Goal: Navigation & Orientation: Understand site structure

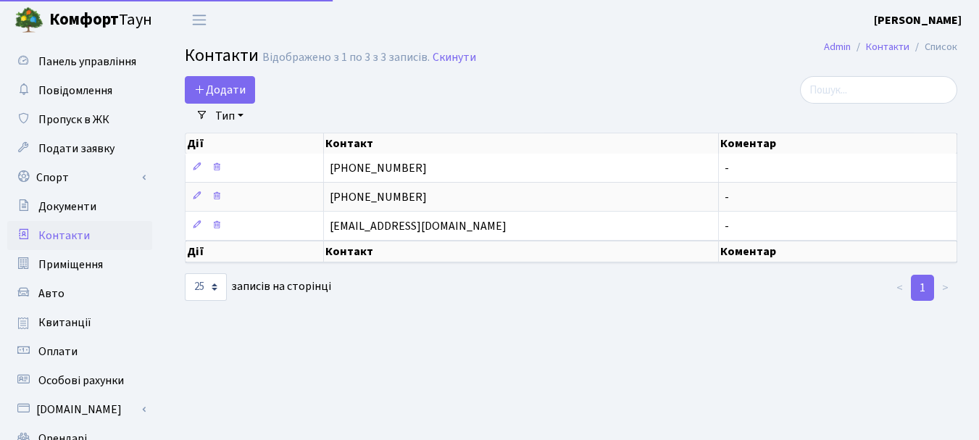
select select "25"
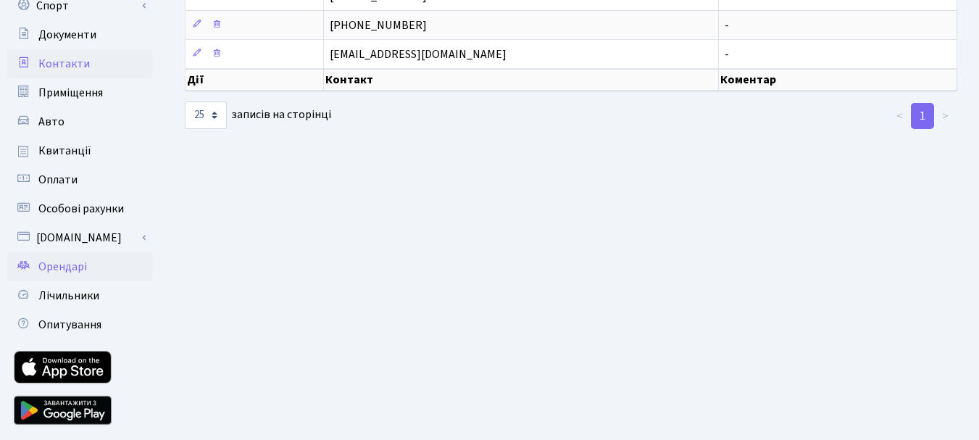
scroll to position [212, 0]
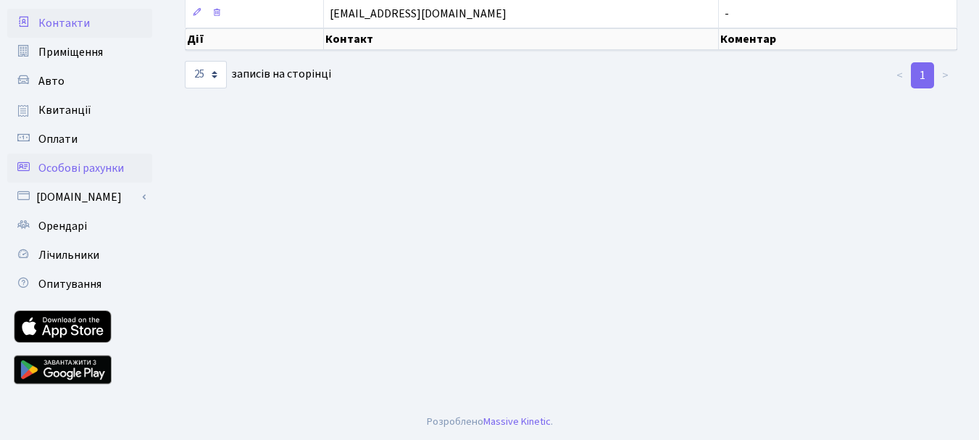
click at [70, 164] on span "Особові рахунки" at bounding box center [80, 168] width 85 height 16
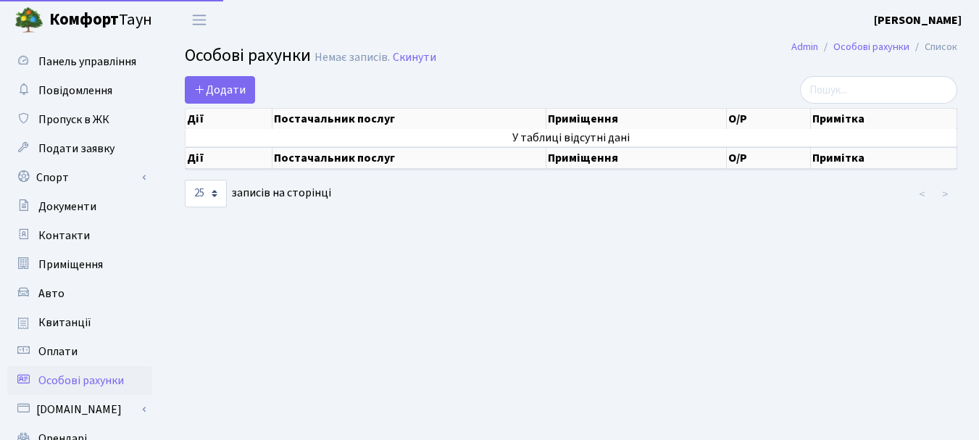
select select "25"
click at [64, 266] on span "Приміщення" at bounding box center [70, 264] width 64 height 16
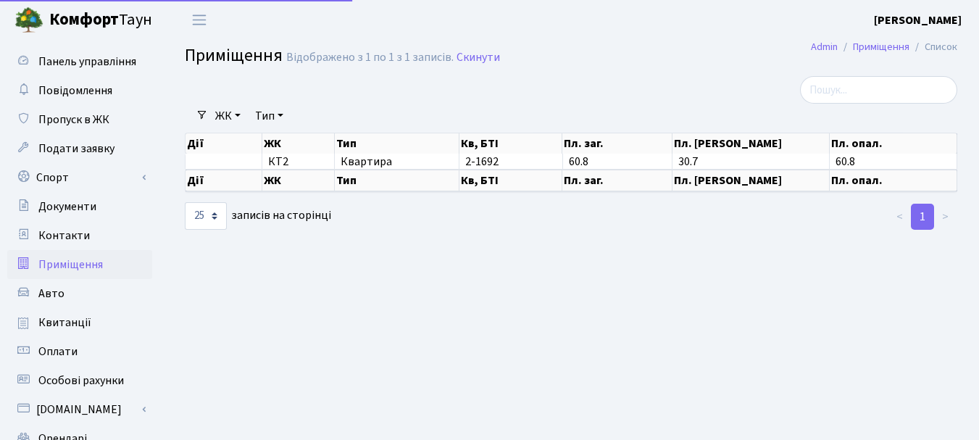
select select "25"
click at [74, 324] on span "Квитанції" at bounding box center [64, 322] width 53 height 16
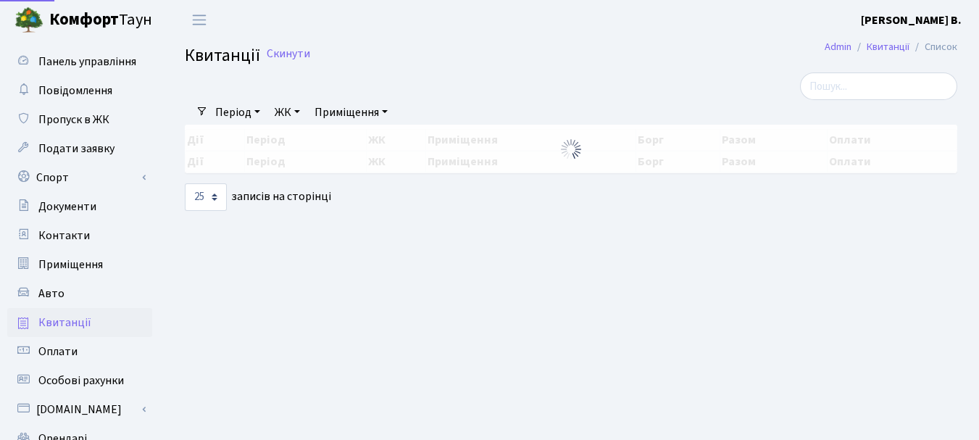
select select "25"
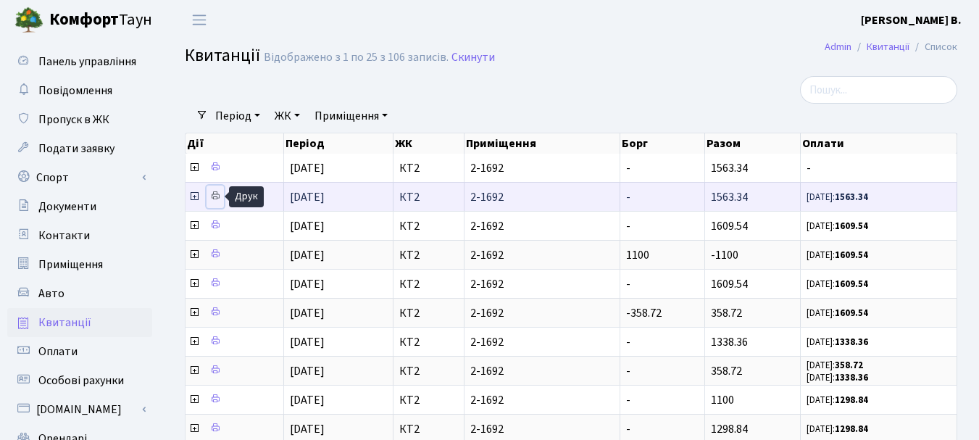
click at [211, 197] on icon at bounding box center [215, 195] width 10 height 10
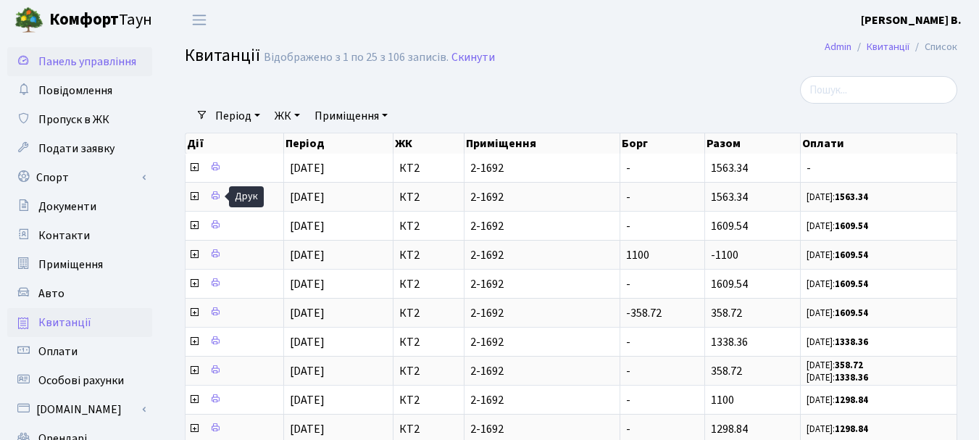
click at [101, 62] on span "Панель управління" at bounding box center [87, 62] width 98 height 16
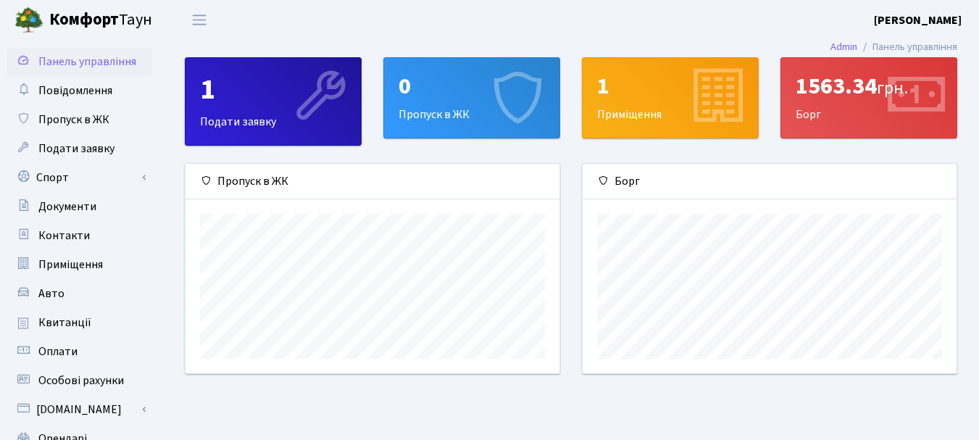
click at [443, 107] on div "0 Пропуск в ЖК" at bounding box center [471, 98] width 175 height 80
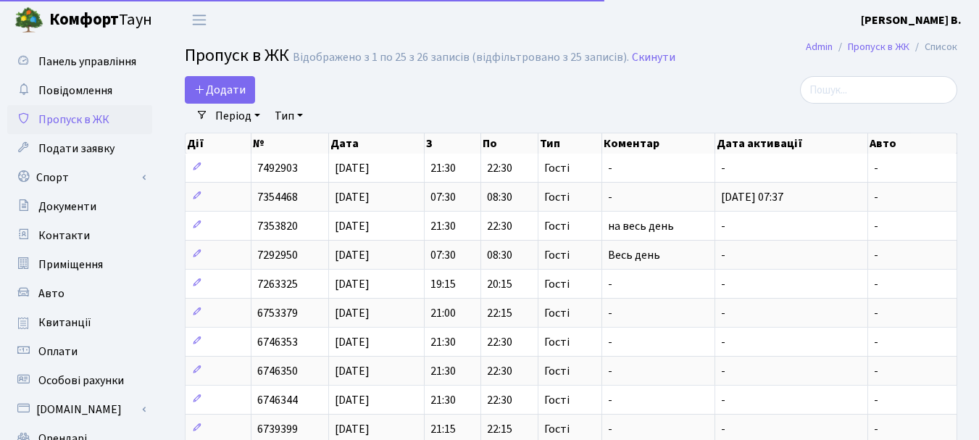
select select "25"
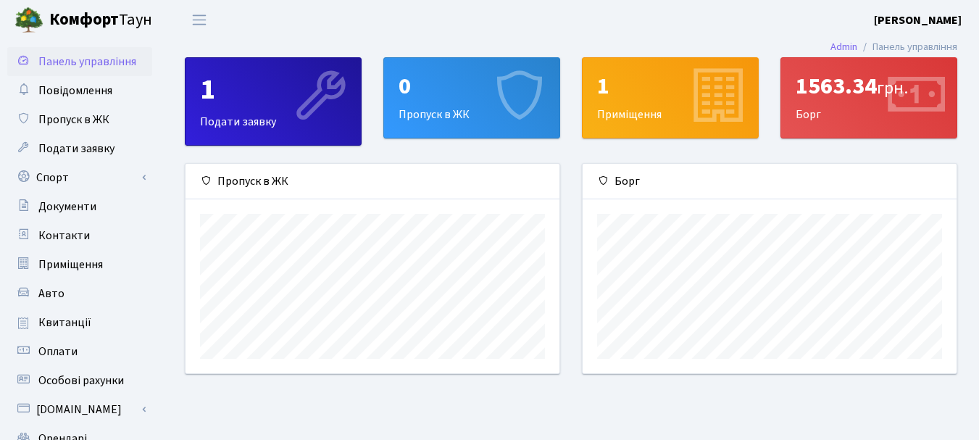
scroll to position [209, 374]
click at [633, 95] on div "1" at bounding box center [670, 86] width 146 height 28
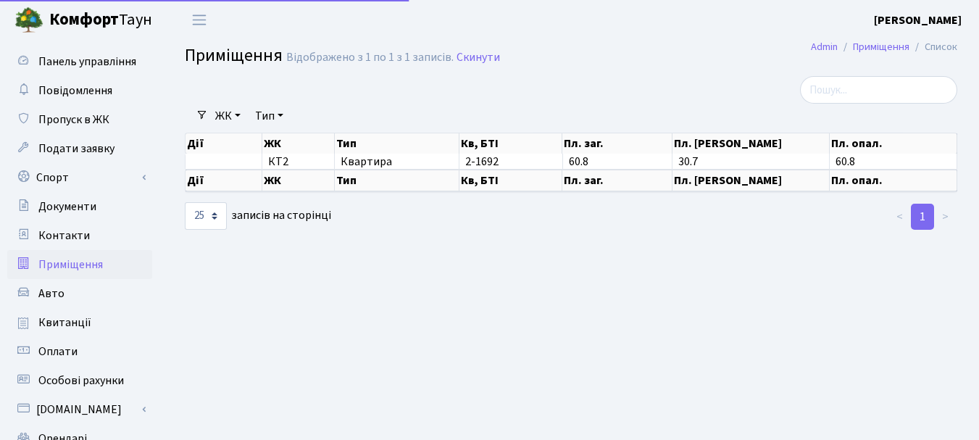
select select "25"
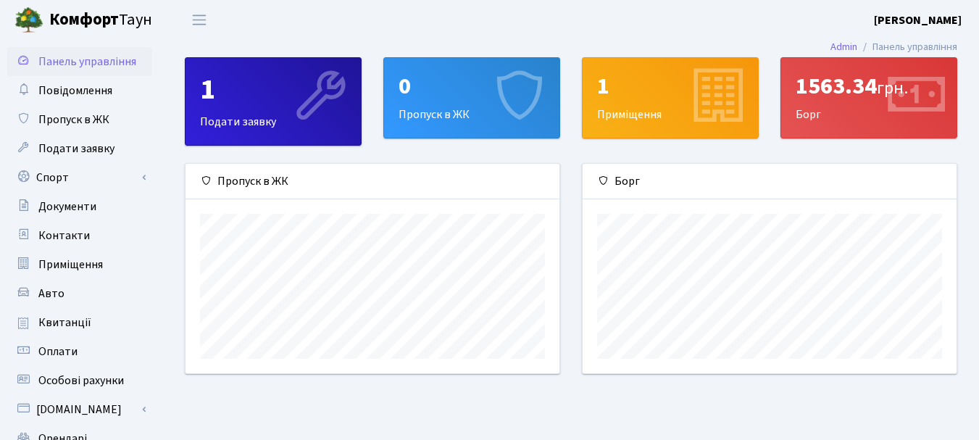
scroll to position [209, 374]
click at [281, 104] on div "1" at bounding box center [273, 89] width 146 height 35
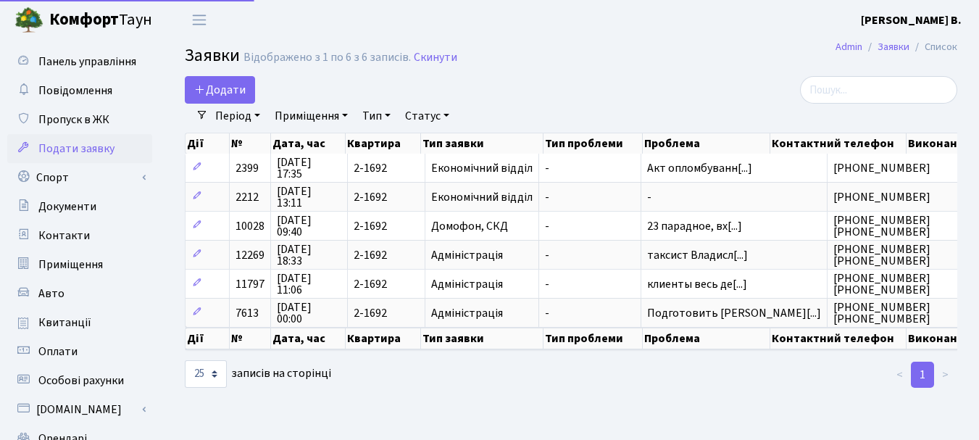
select select "25"
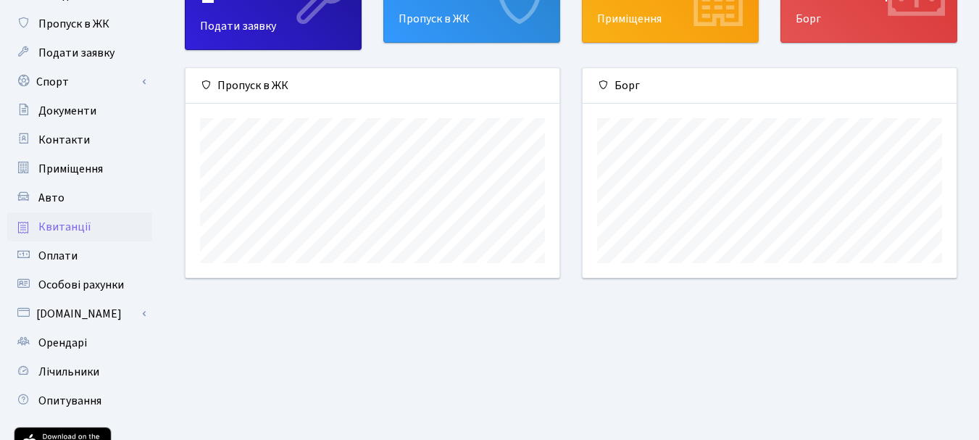
scroll to position [212, 0]
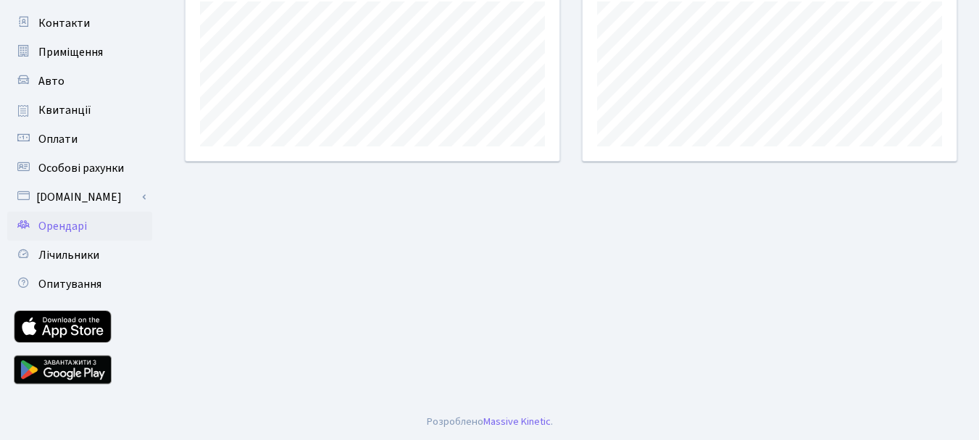
click at [67, 225] on span "Орендарі" at bounding box center [62, 226] width 49 height 16
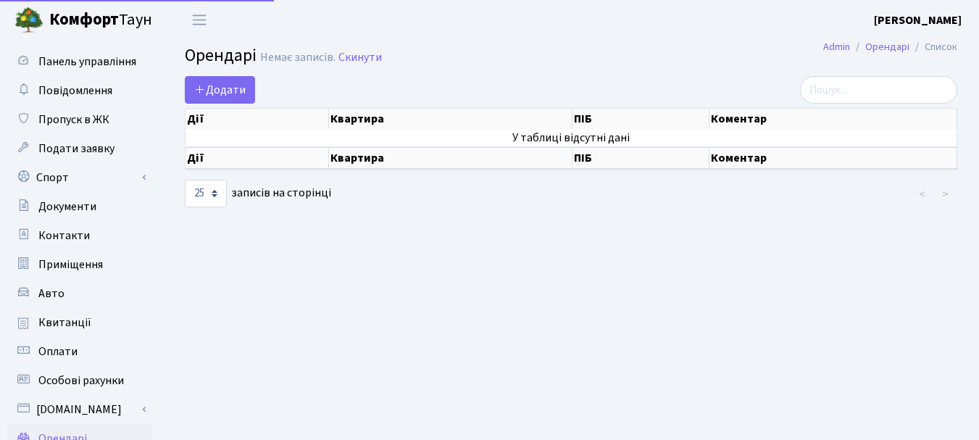
select select "25"
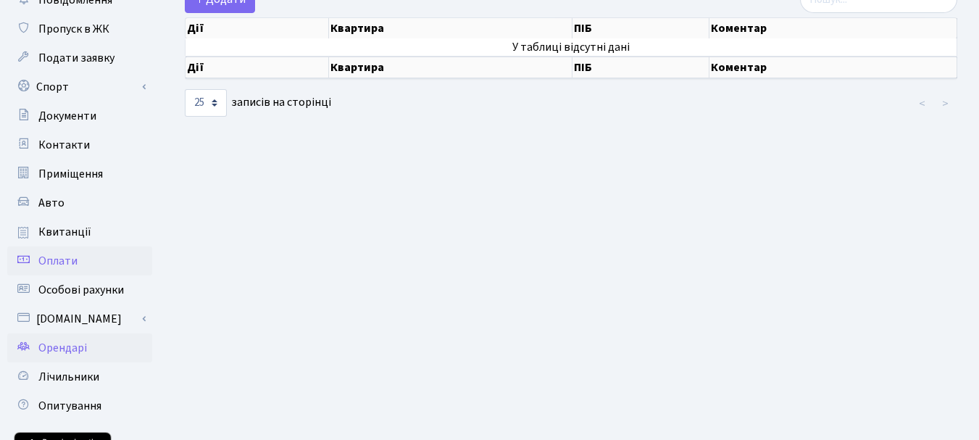
scroll to position [67, 0]
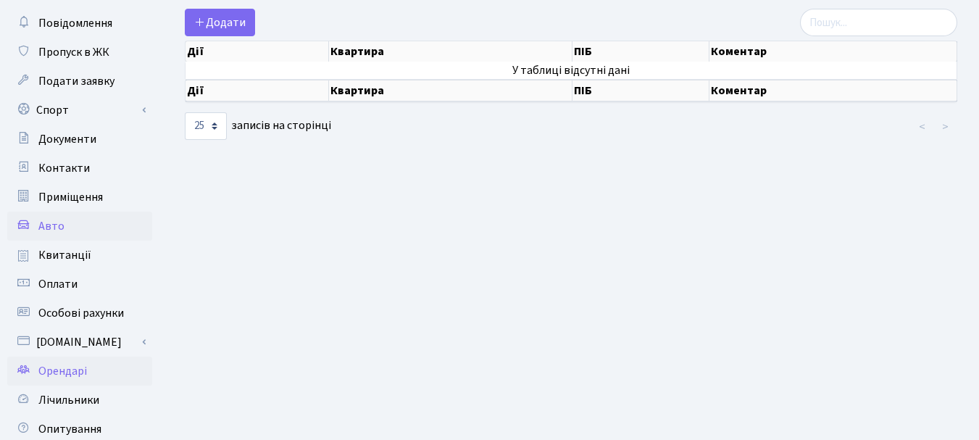
click at [64, 227] on link "Авто" at bounding box center [79, 225] width 145 height 29
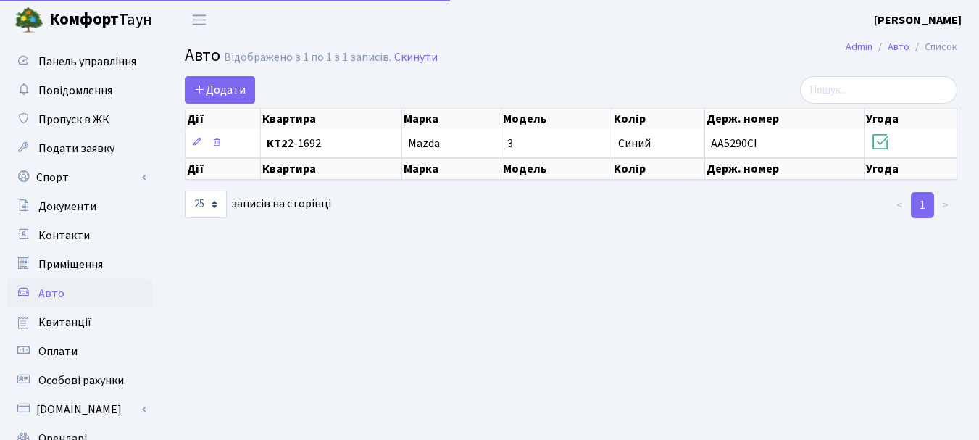
select select "25"
click at [82, 148] on span "Подати заявку" at bounding box center [76, 149] width 76 height 16
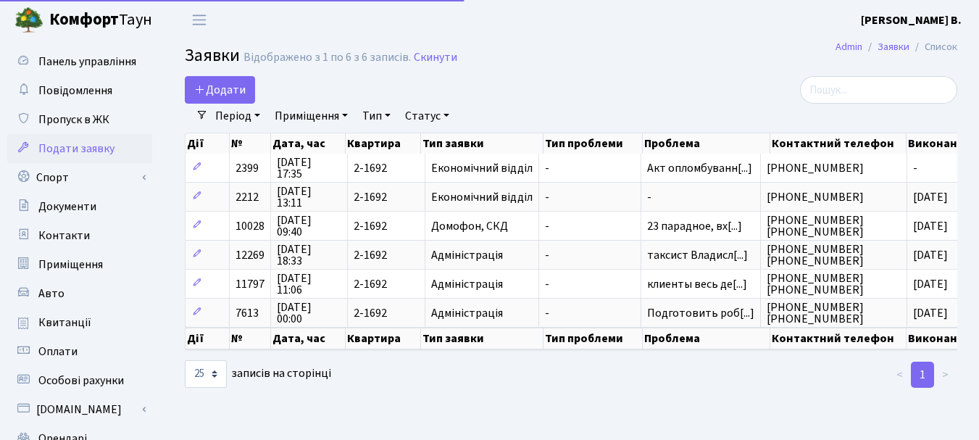
select select "25"
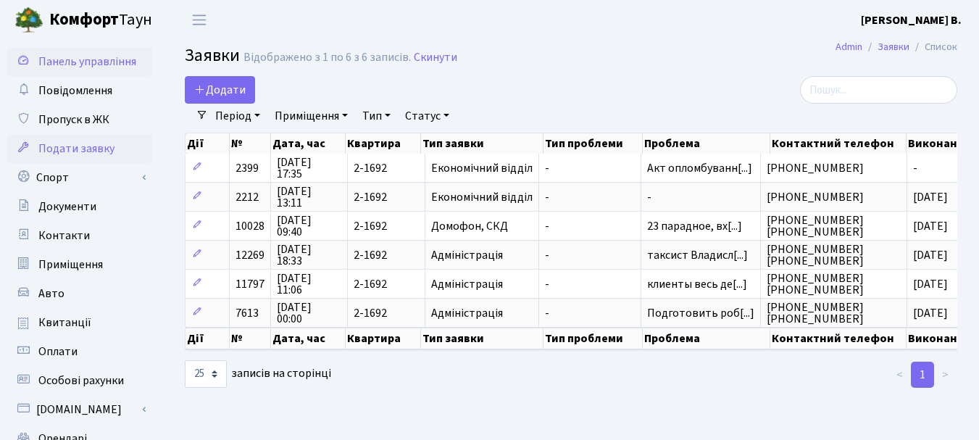
click at [81, 58] on span "Панель управління" at bounding box center [87, 62] width 98 height 16
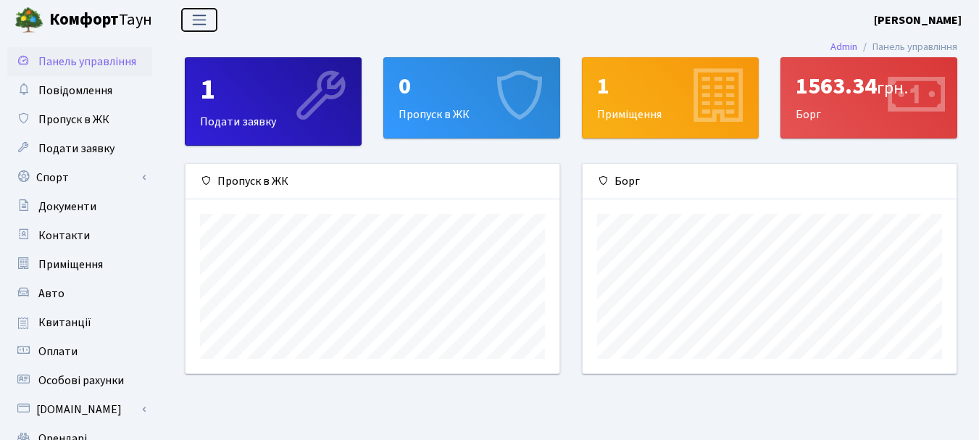
click at [205, 23] on span "Переключити навігацію" at bounding box center [199, 20] width 22 height 17
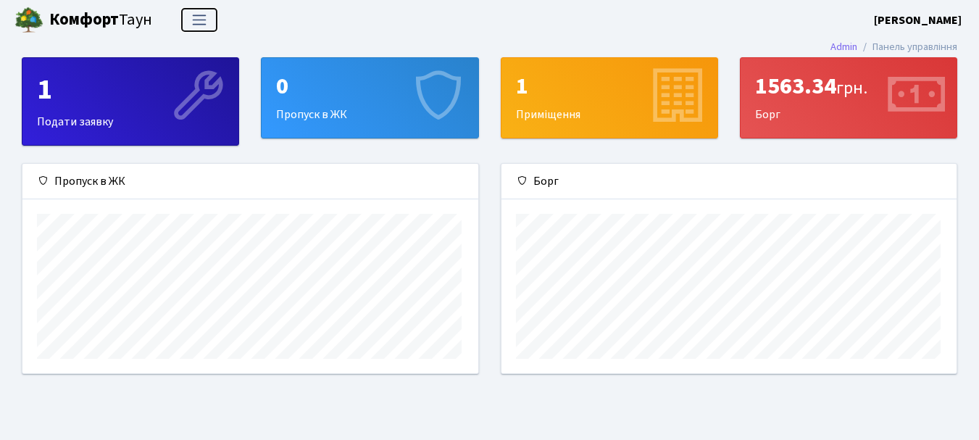
scroll to position [209, 455]
click at [205, 23] on span "Переключити навігацію" at bounding box center [199, 20] width 22 height 17
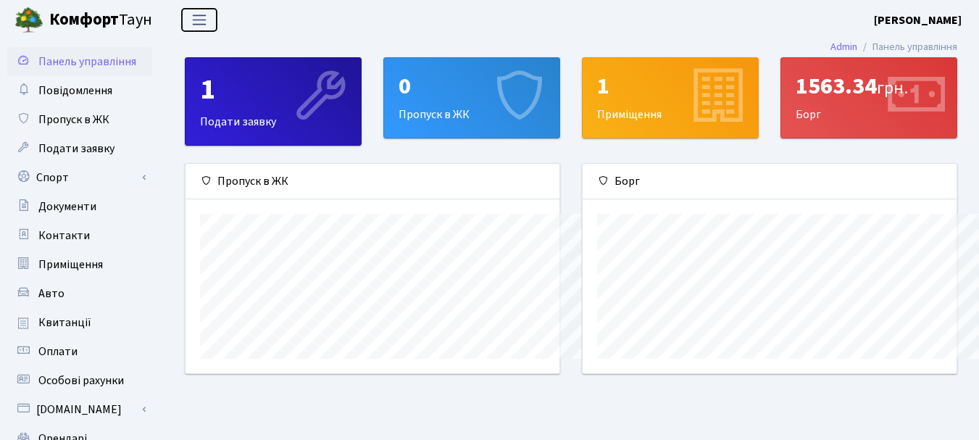
scroll to position [724085, 723921]
click at [924, 24] on b "[PERSON_NAME] В." at bounding box center [917, 20] width 88 height 16
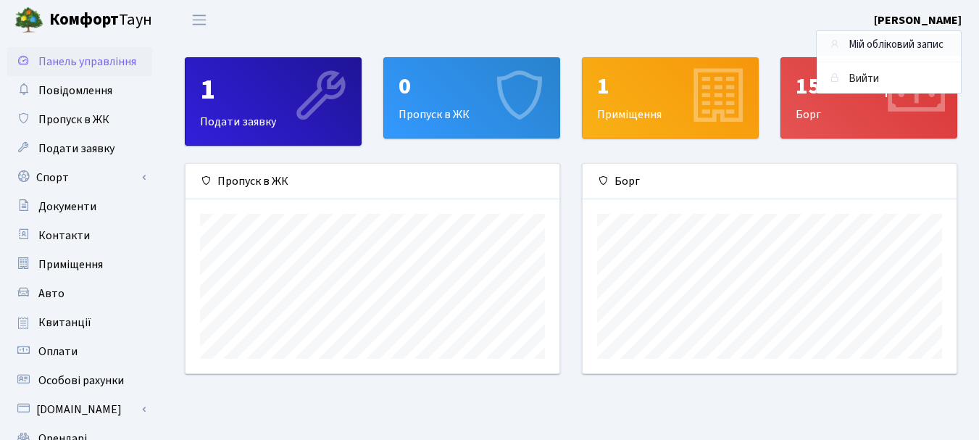
click at [898, 41] on link "Мій обліковий запис" at bounding box center [888, 45] width 144 height 22
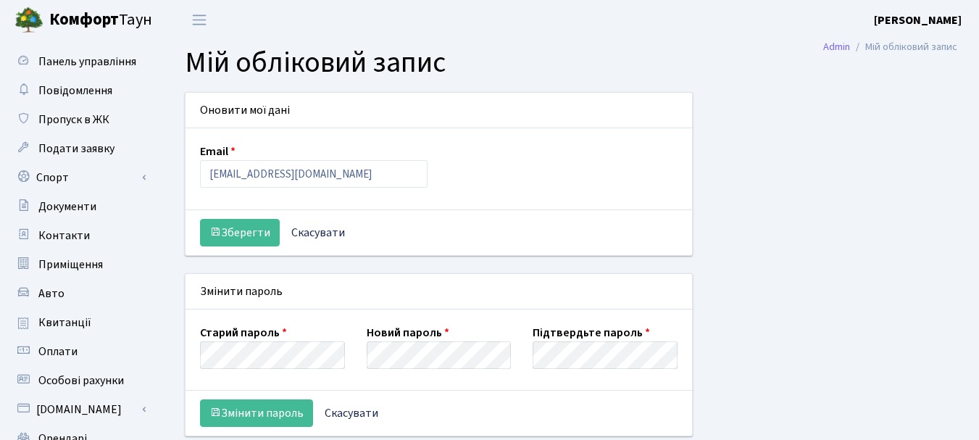
select select
click at [73, 92] on span "Повідомлення" at bounding box center [75, 91] width 74 height 16
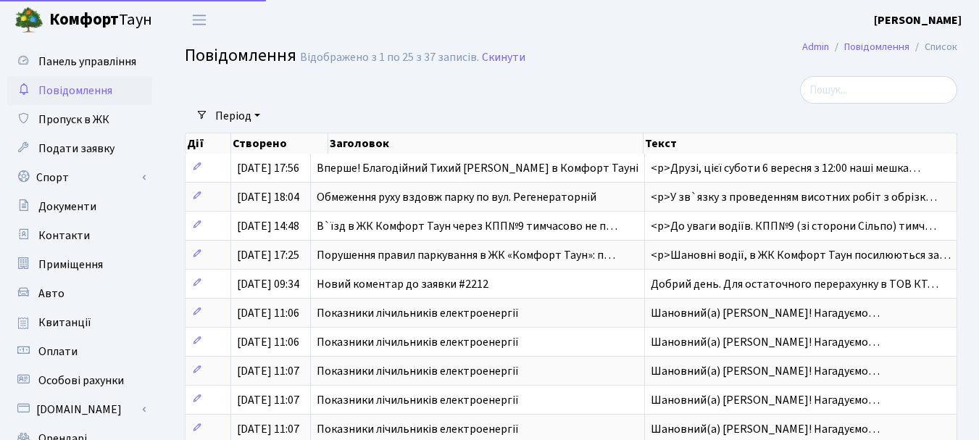
select select "25"
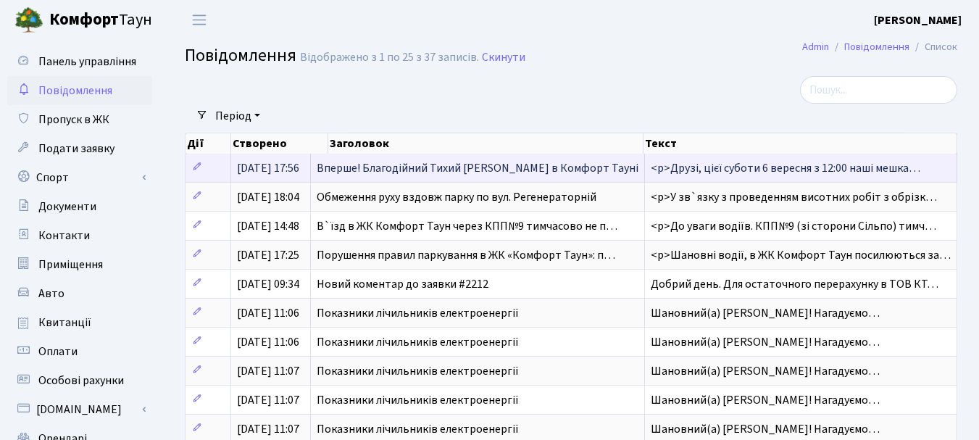
click at [443, 175] on span "Вперше! Благодійний Тихий [PERSON_NAME] в Комфорт Тауні" at bounding box center [478, 168] width 322 height 16
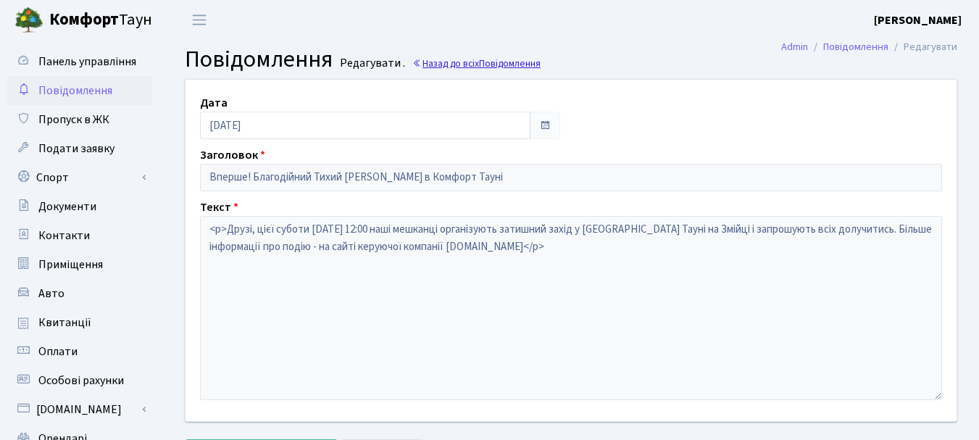
click at [446, 70] on link "Назад до всіх Повідомлення" at bounding box center [476, 63] width 128 height 14
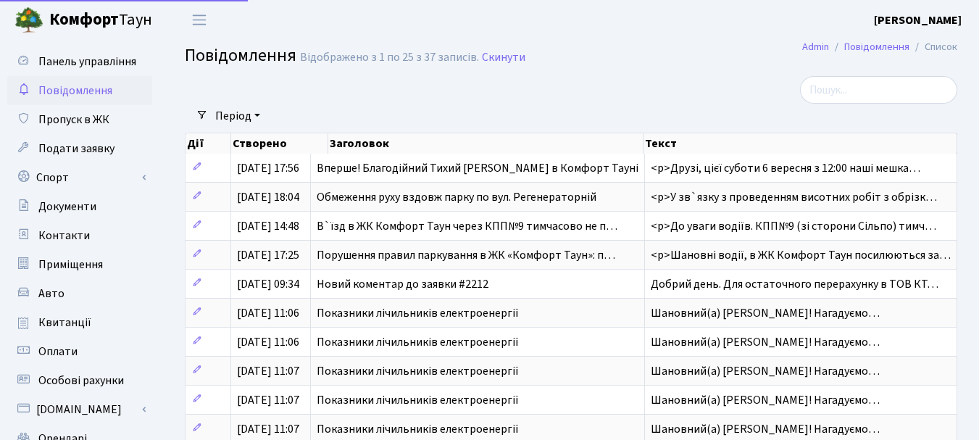
select select "25"
click at [92, 62] on span "Панель управління" at bounding box center [87, 62] width 98 height 16
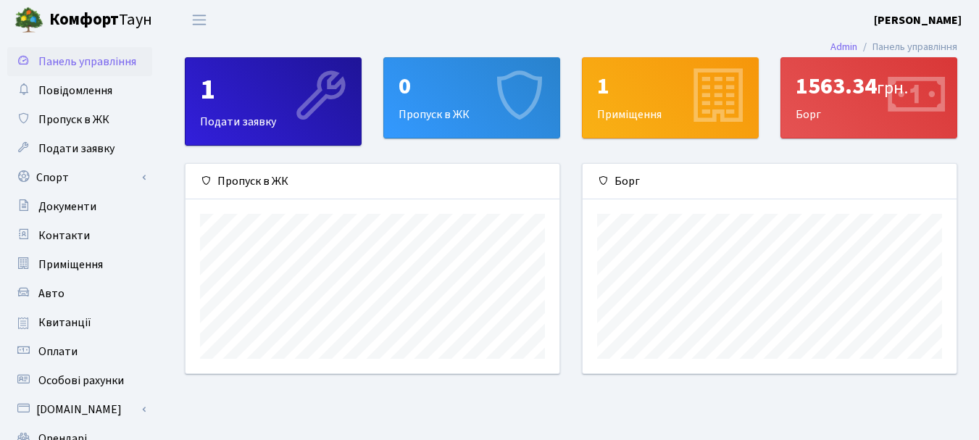
click at [91, 63] on span "Панель управління" at bounding box center [87, 62] width 98 height 16
click at [921, 18] on b "[PERSON_NAME]" at bounding box center [917, 20] width 88 height 16
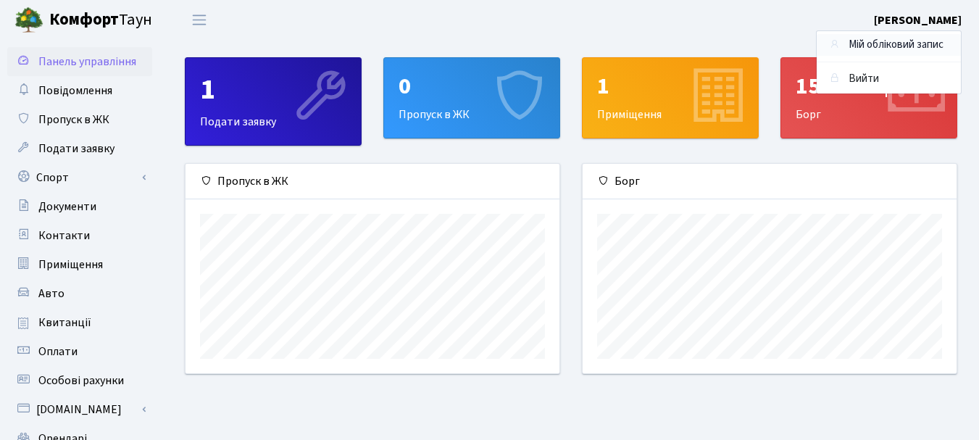
click at [887, 38] on link "Мій обліковий запис" at bounding box center [888, 45] width 144 height 22
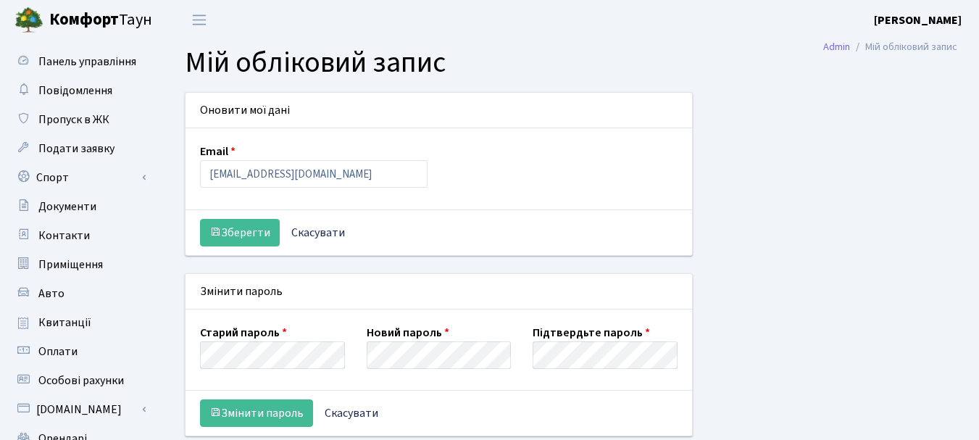
select select
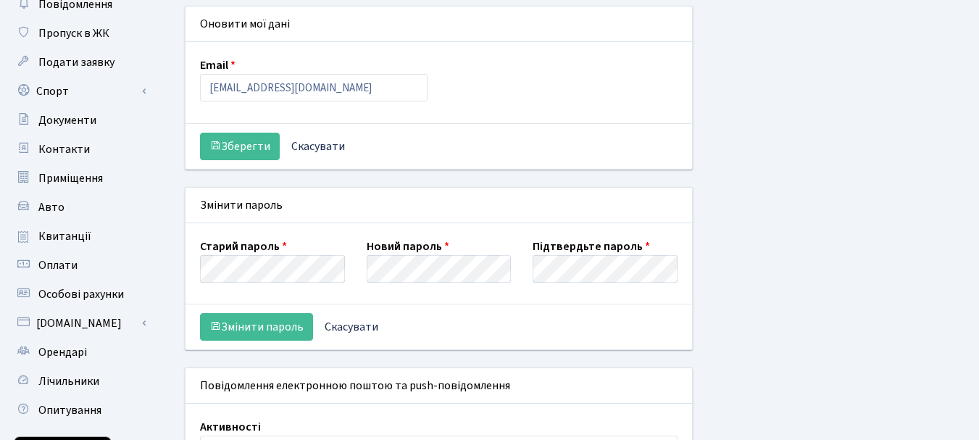
scroll to position [14, 0]
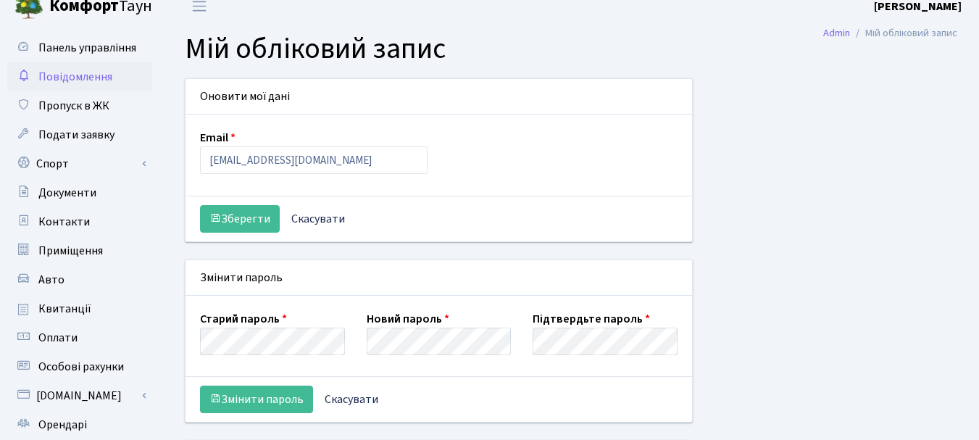
click at [67, 82] on span "Повідомлення" at bounding box center [75, 77] width 74 height 16
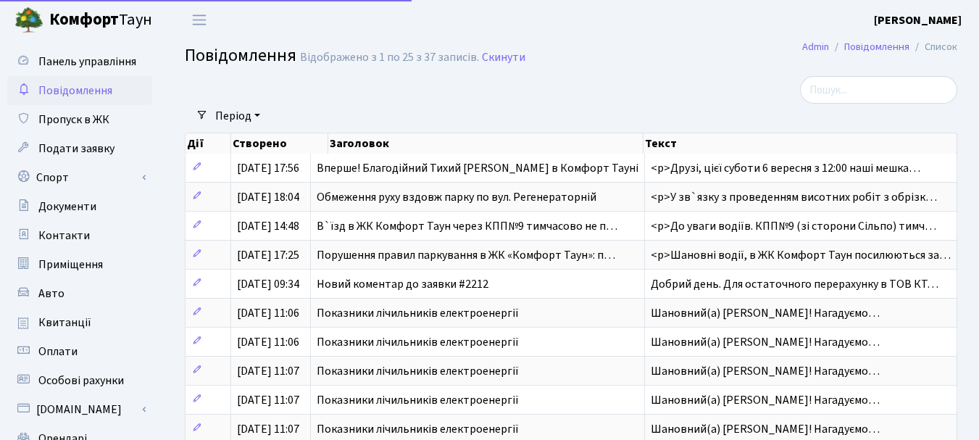
select select "25"
click at [77, 121] on span "Пропуск в ЖК" at bounding box center [73, 120] width 71 height 16
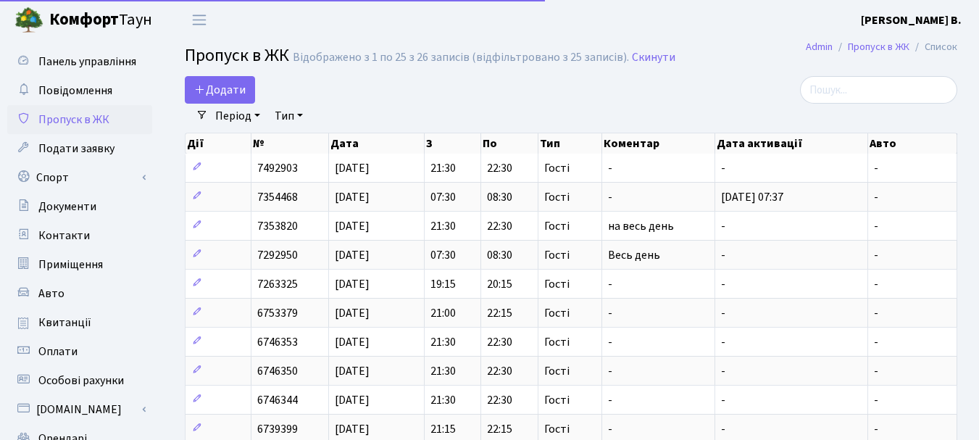
select select "25"
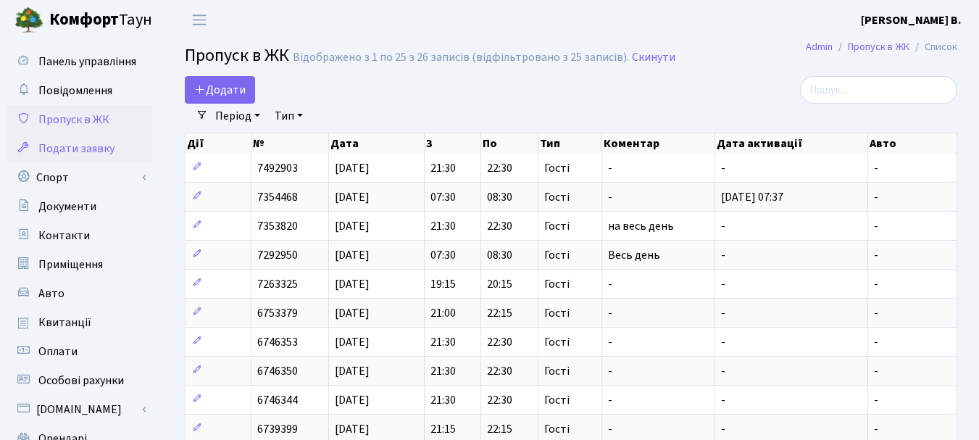
click at [69, 153] on span "Подати заявку" at bounding box center [76, 149] width 76 height 16
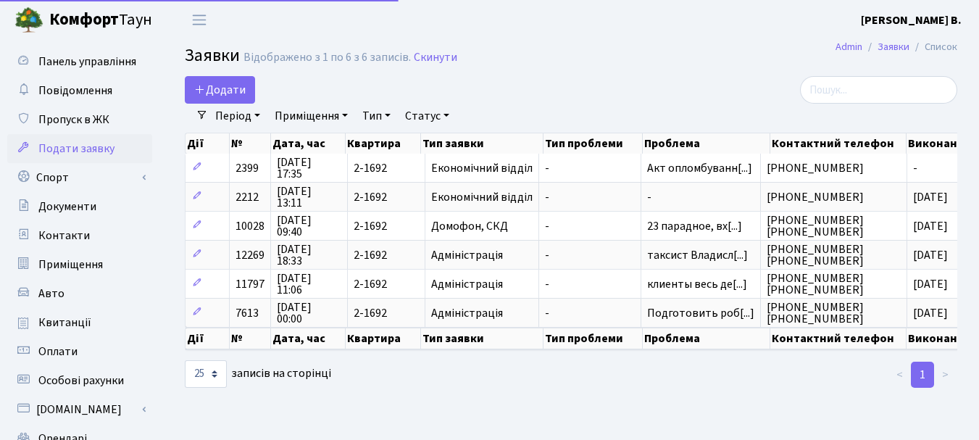
select select "25"
click at [58, 177] on link "Спорт" at bounding box center [79, 177] width 145 height 29
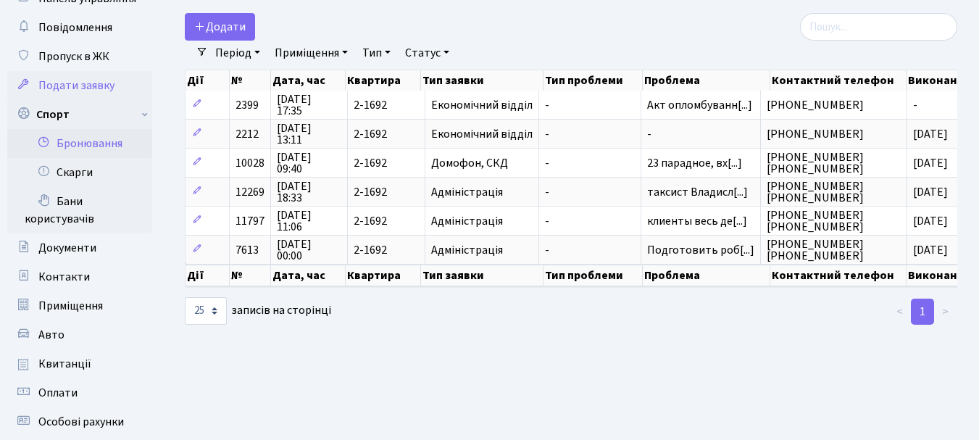
scroll to position [145, 0]
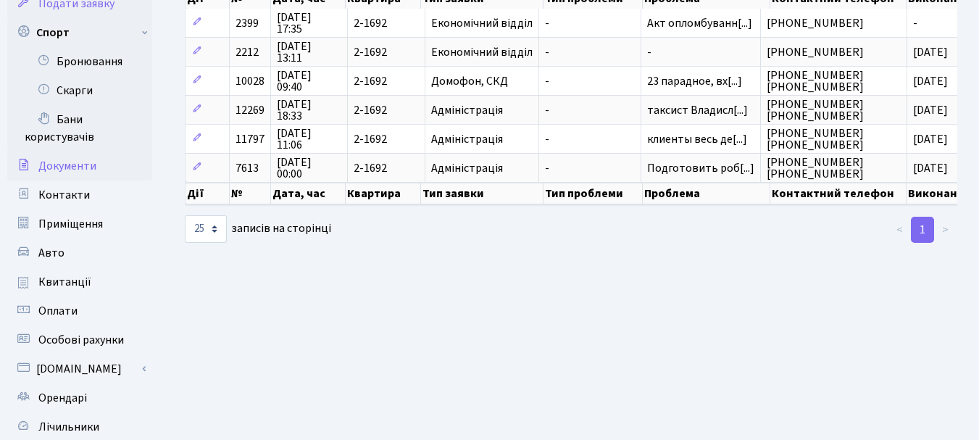
click at [65, 166] on span "Документи" at bounding box center [67, 166] width 58 height 16
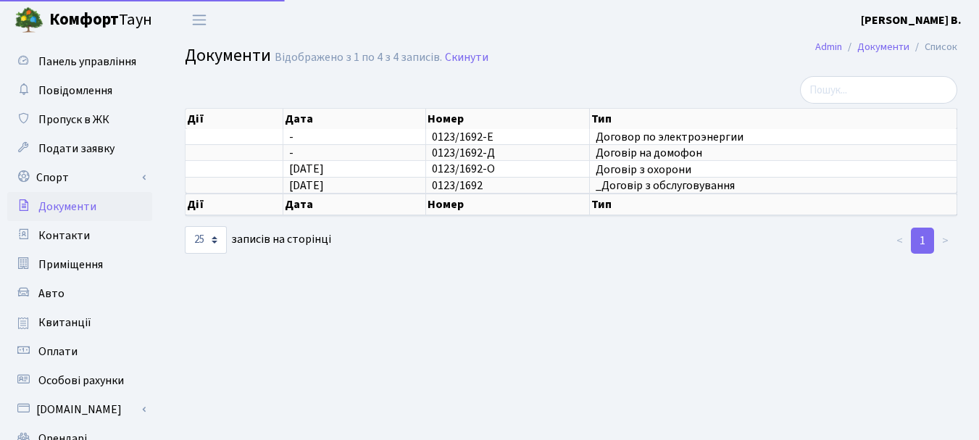
select select "25"
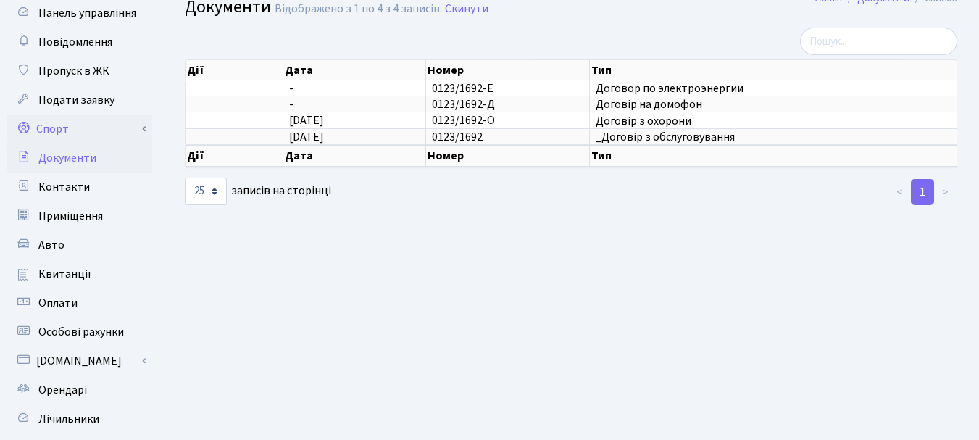
scroll to position [72, 0]
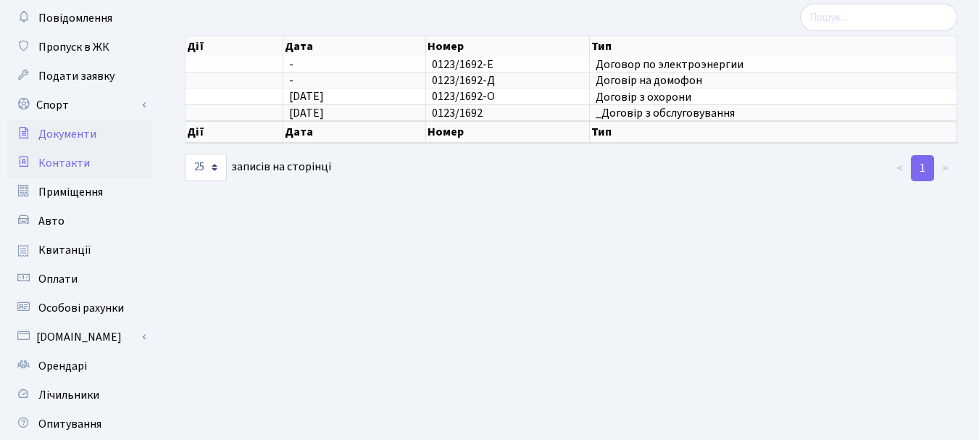
click at [62, 164] on span "Контакти" at bounding box center [63, 163] width 51 height 16
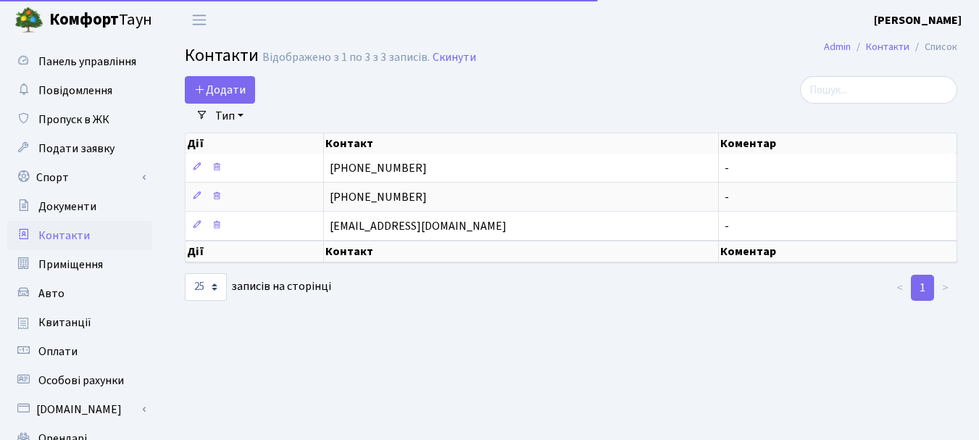
select select "25"
